Goal: Navigation & Orientation: Find specific page/section

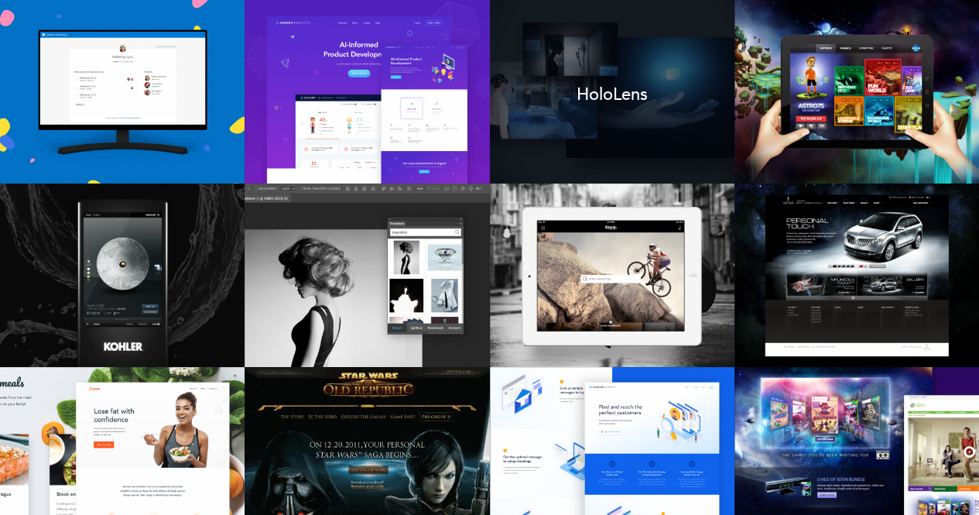
click at [590, 74] on span at bounding box center [612, 92] width 245 height 184
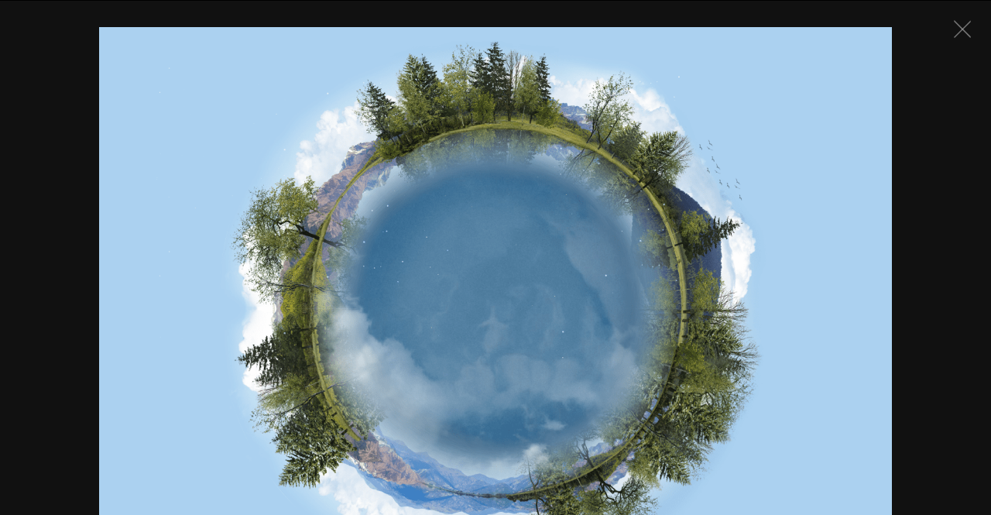
scroll to position [5312, 0]
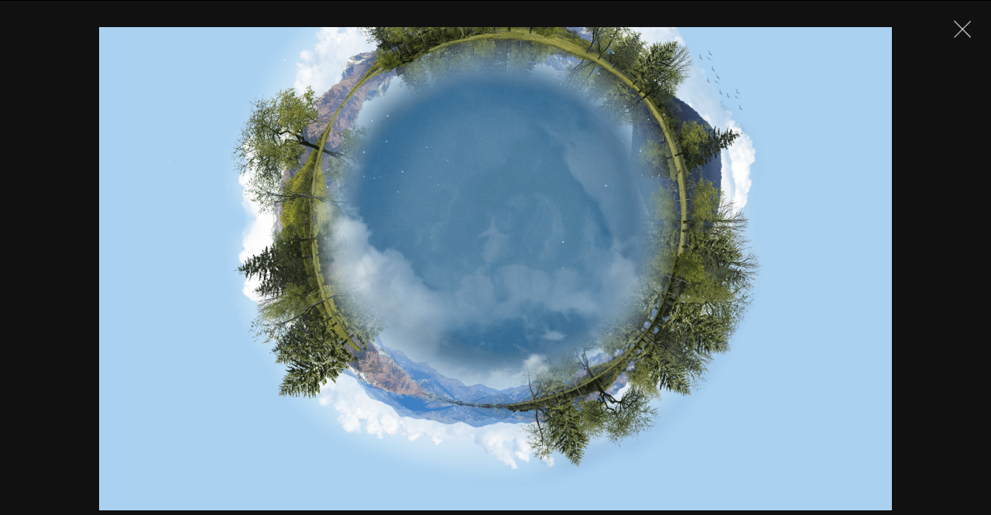
click at [949, 34] on button "x" at bounding box center [962, 29] width 34 height 34
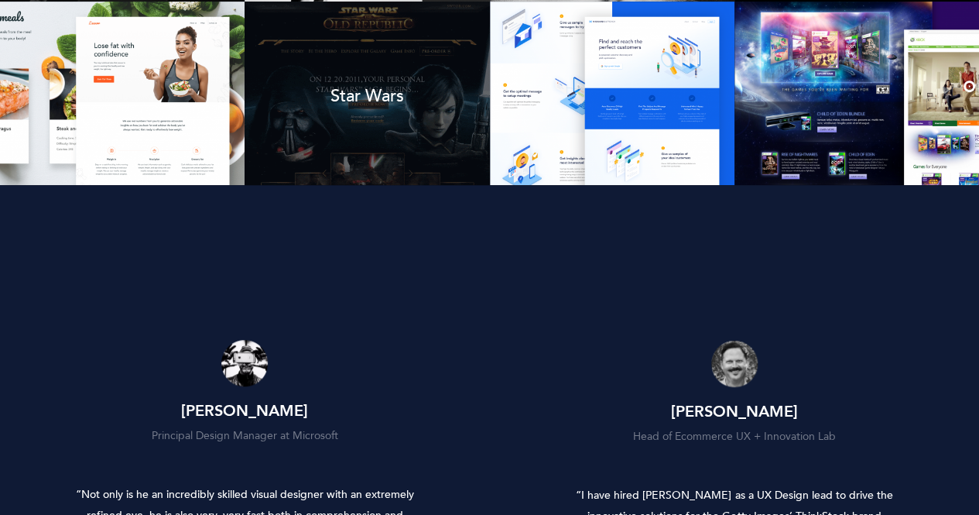
scroll to position [0, 0]
